Goal: Task Accomplishment & Management: Manage account settings

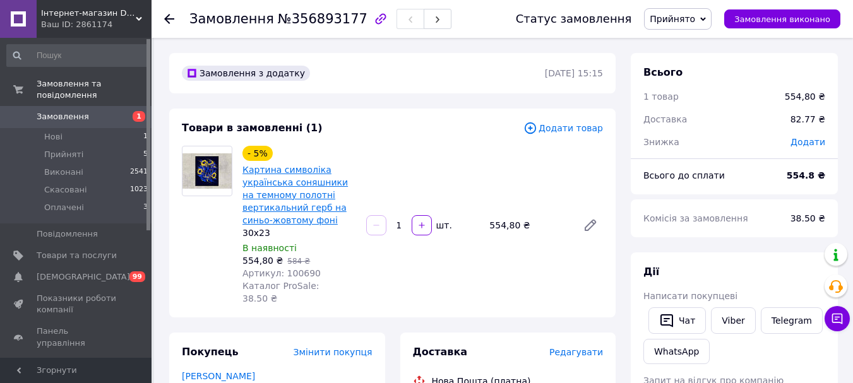
click at [304, 167] on link "Картина символіка українська соняшники на темному полотні вертикальний герб на …" at bounding box center [294, 195] width 105 height 61
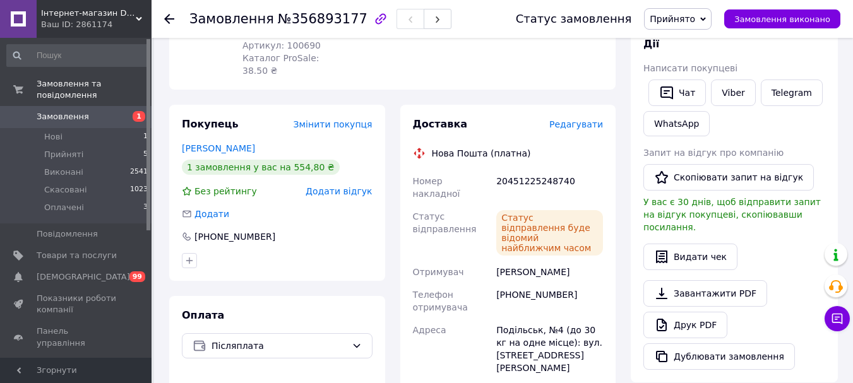
scroll to position [253, 0]
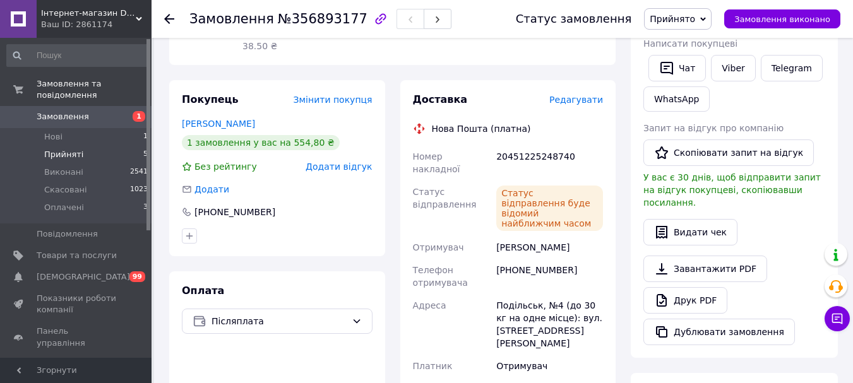
click at [76, 146] on li "Прийняті 5" at bounding box center [77, 155] width 155 height 18
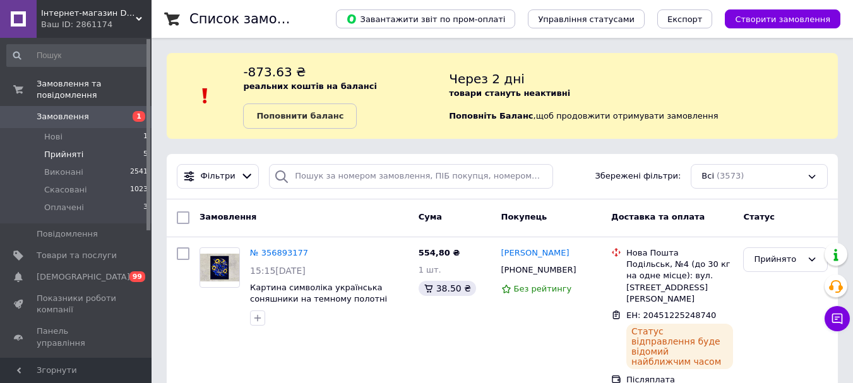
click at [64, 149] on span "Прийняті" at bounding box center [63, 154] width 39 height 11
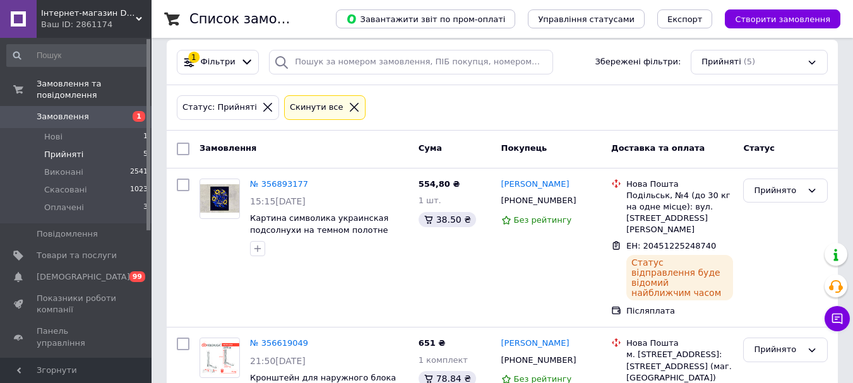
scroll to position [126, 0]
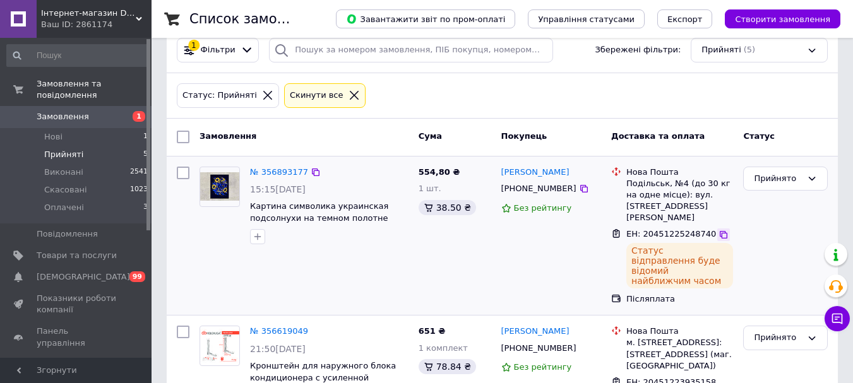
click at [719, 230] on icon at bounding box center [724, 235] width 10 height 10
click at [68, 272] on span "[DEMOGRAPHIC_DATA]" at bounding box center [83, 277] width 93 height 11
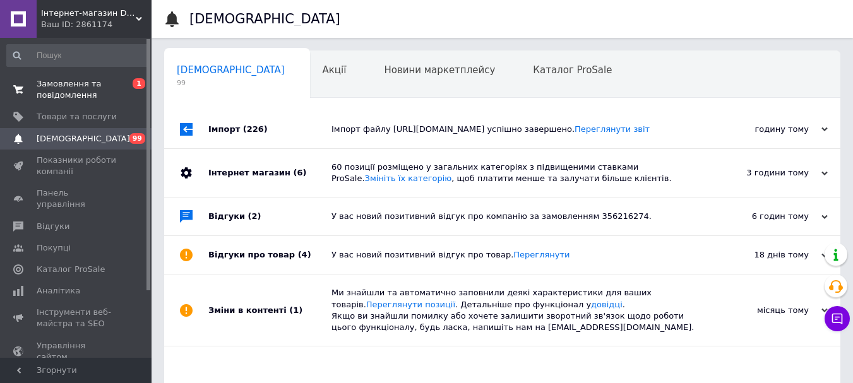
click at [77, 81] on span "Замовлення та повідомлення" at bounding box center [77, 89] width 80 height 23
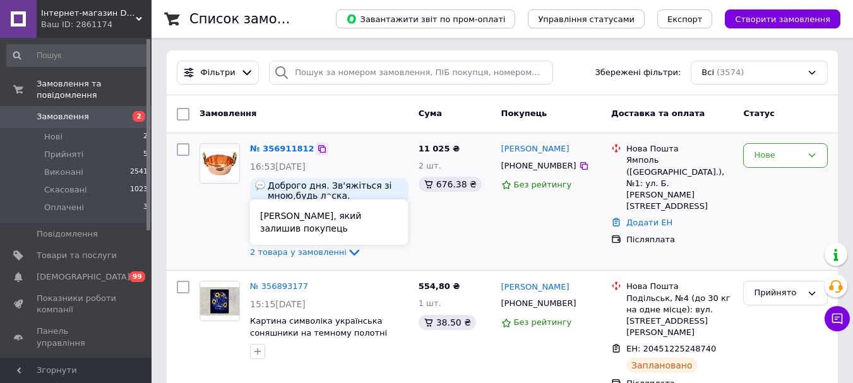
scroll to position [126, 0]
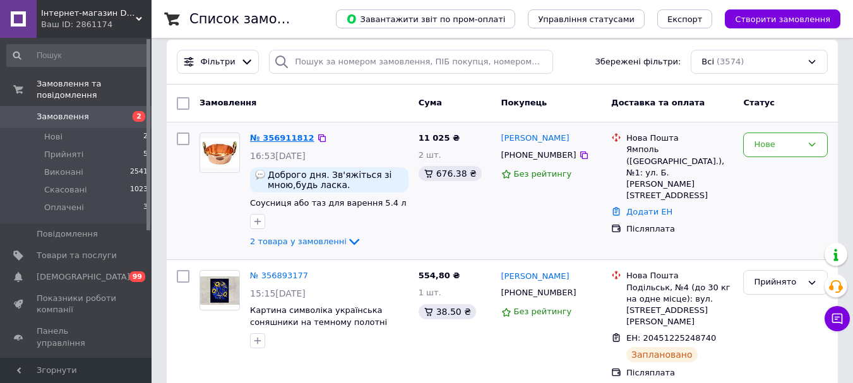
click at [290, 133] on link "№ 356911812" at bounding box center [282, 137] width 64 height 9
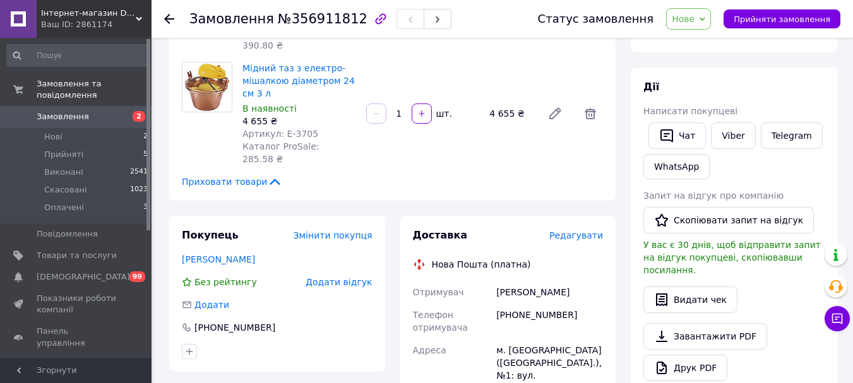
scroll to position [63, 0]
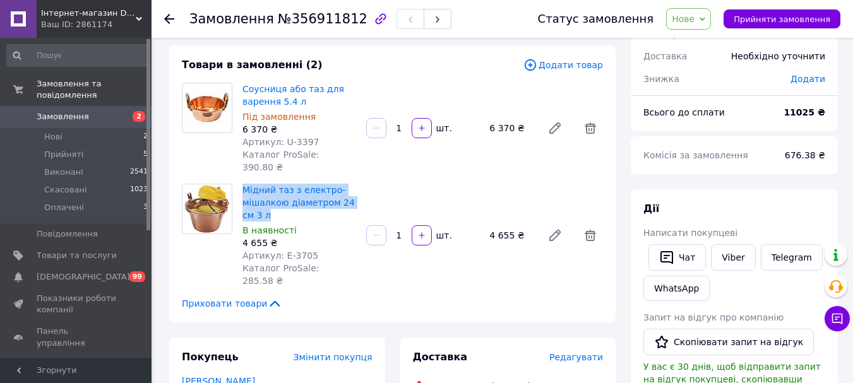
drag, startPoint x: 241, startPoint y: 176, endPoint x: 261, endPoint y: 199, distance: 30.5
click at [261, 199] on div "Мідний таз з електро-мішалкою діаметром 24 см 3 л В наявності 4 655 ₴ Артикул: …" at bounding box center [299, 235] width 124 height 109
copy link "Мідний таз з електро-мішалкою діаметром 24 см 3 л"
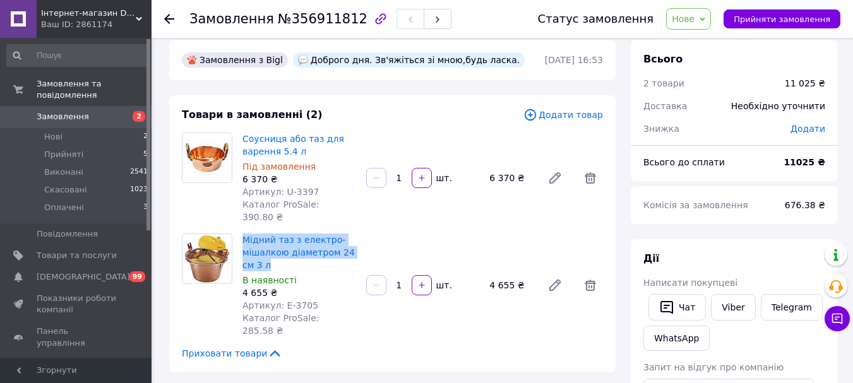
scroll to position [0, 0]
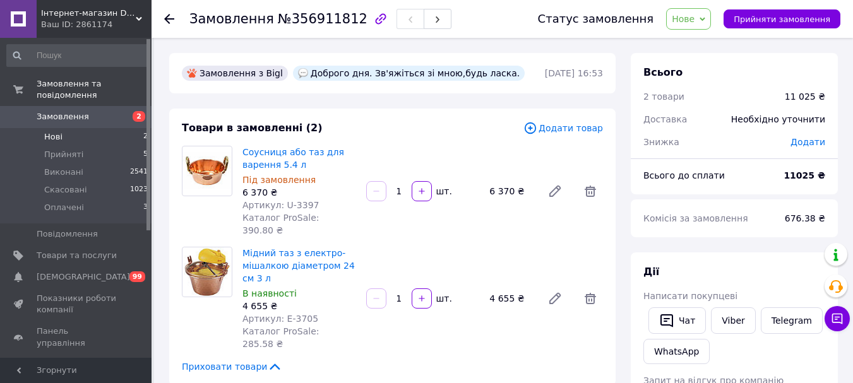
click at [62, 128] on li "Нові 2" at bounding box center [77, 137] width 155 height 18
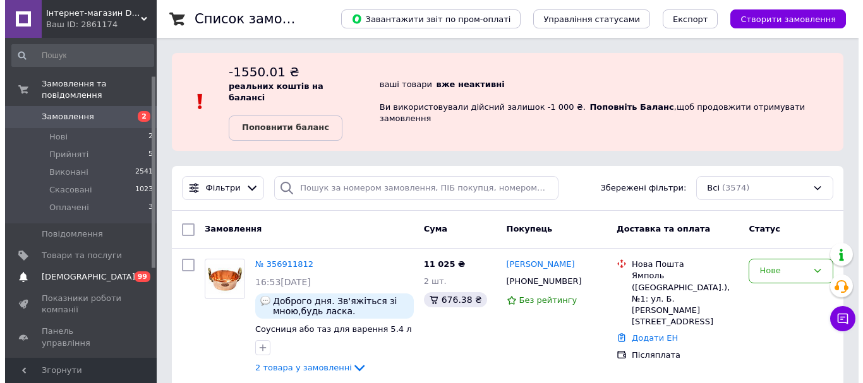
scroll to position [63, 0]
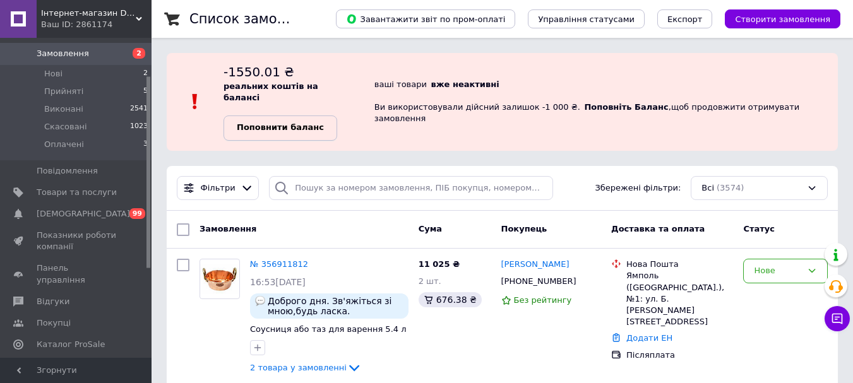
click at [278, 122] on b "Поповнити баланс" at bounding box center [280, 126] width 87 height 9
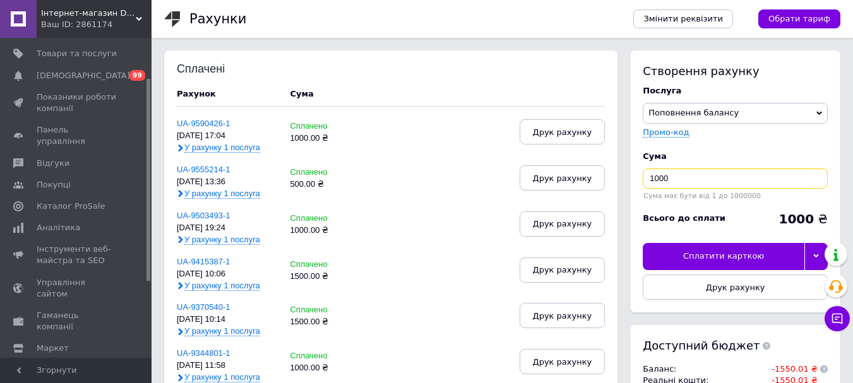
drag, startPoint x: 669, startPoint y: 179, endPoint x: 647, endPoint y: 181, distance: 22.8
click at [647, 181] on input "1000" at bounding box center [735, 179] width 185 height 20
type input "1600"
click at [716, 296] on button "Друк рахунку" at bounding box center [735, 287] width 185 height 25
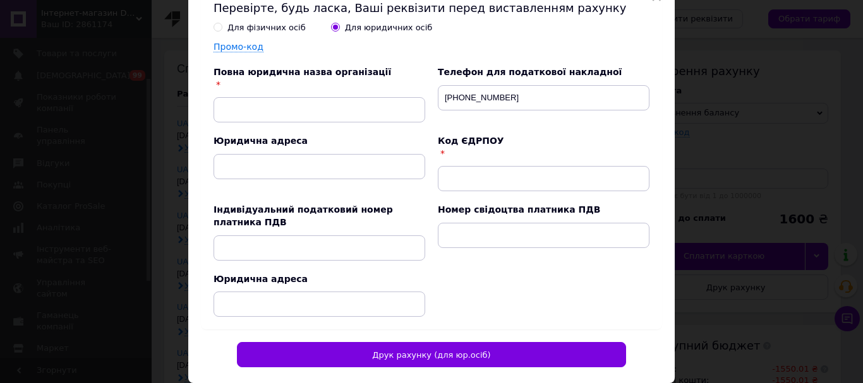
drag, startPoint x: 265, startPoint y: 123, endPoint x: 261, endPoint y: 108, distance: 15.8
click at [265, 120] on div "Для фізичних осіб Для юридичних осіб Промо-код Повна юридична назва організації…" at bounding box center [425, 166] width 448 height 301
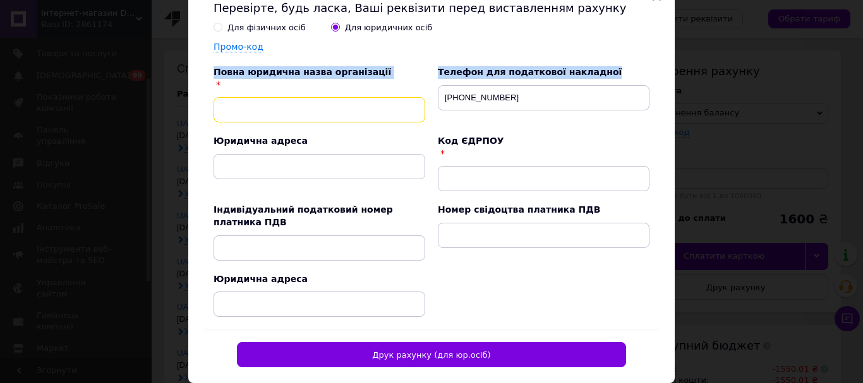
click at [261, 107] on input "text" at bounding box center [319, 109] width 212 height 25
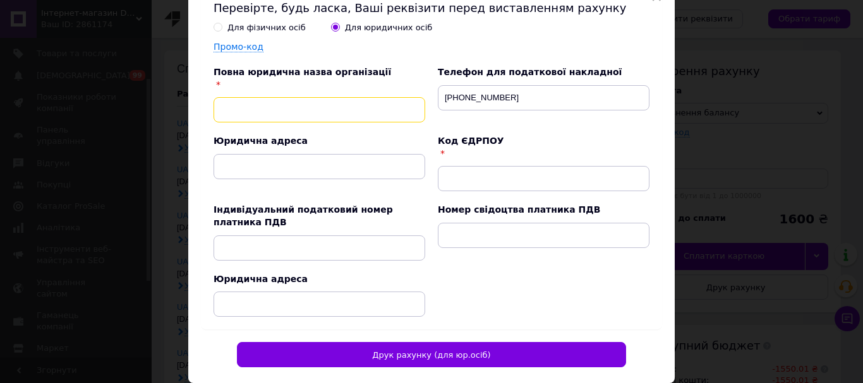
type input "ФОП Сідаш Андрій Сергійович"
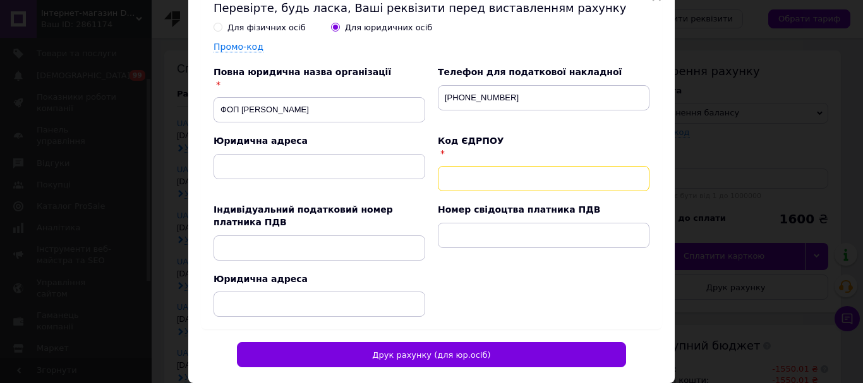
click at [503, 177] on input "text" at bounding box center [544, 178] width 212 height 25
type input "2899220712"
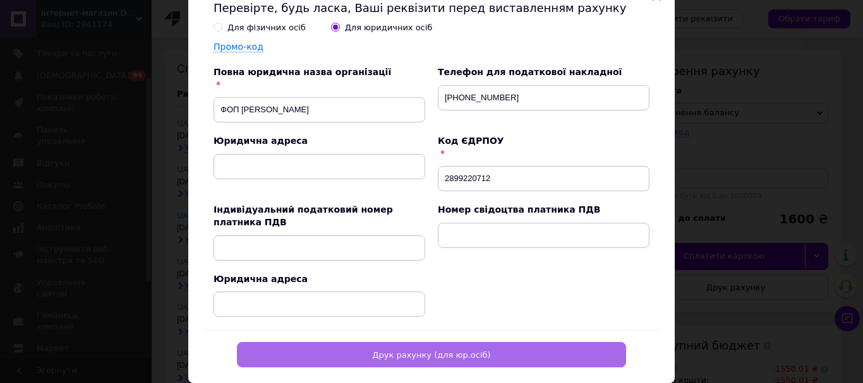
click at [445, 361] on button "Друк рахунку (для юр.осіб)" at bounding box center [431, 354] width 389 height 25
